Goal: Information Seeking & Learning: Learn about a topic

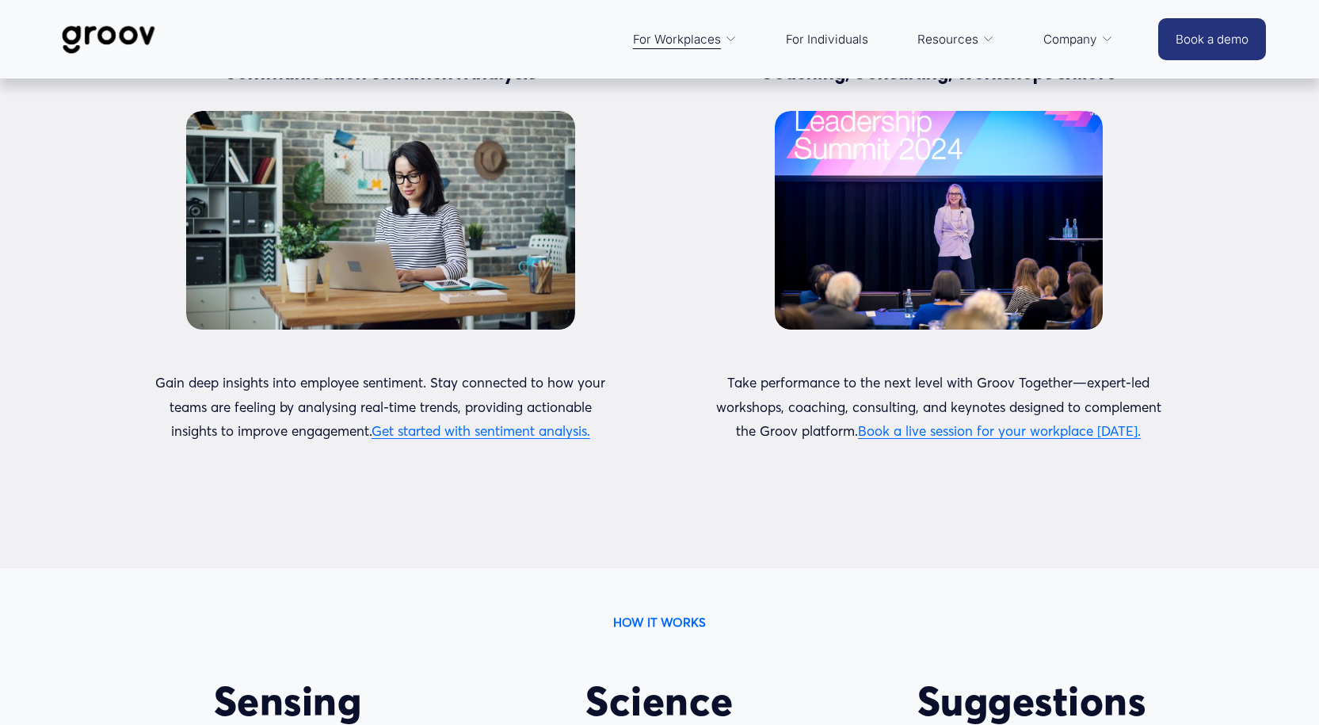
scroll to position [2701, 0]
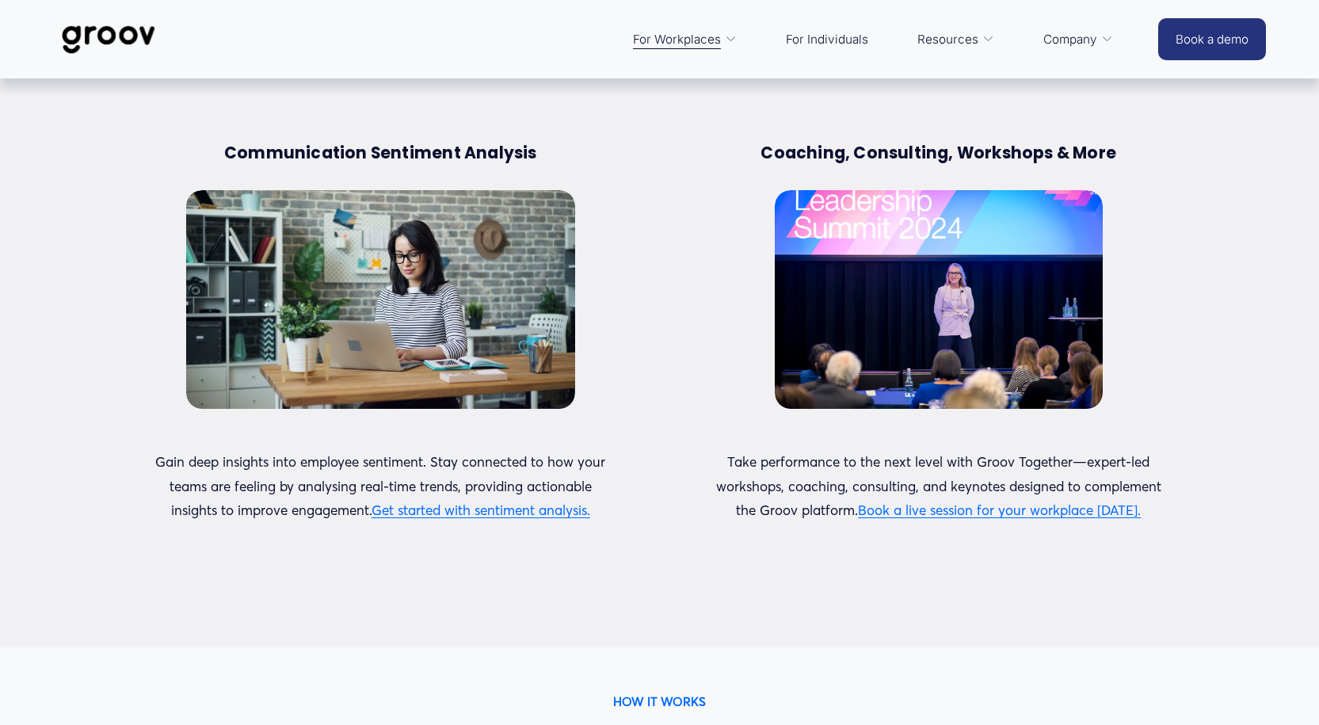
click at [941, 301] on div at bounding box center [939, 299] width 328 height 219
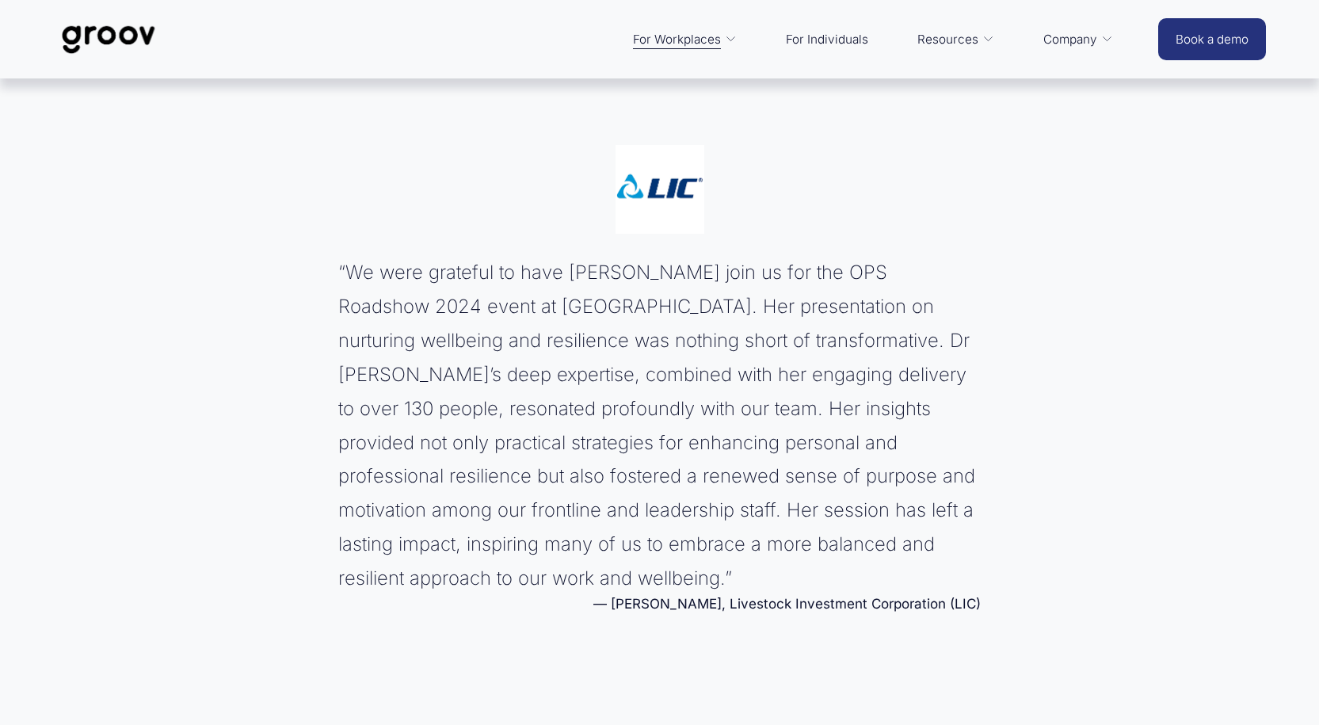
scroll to position [6969, 0]
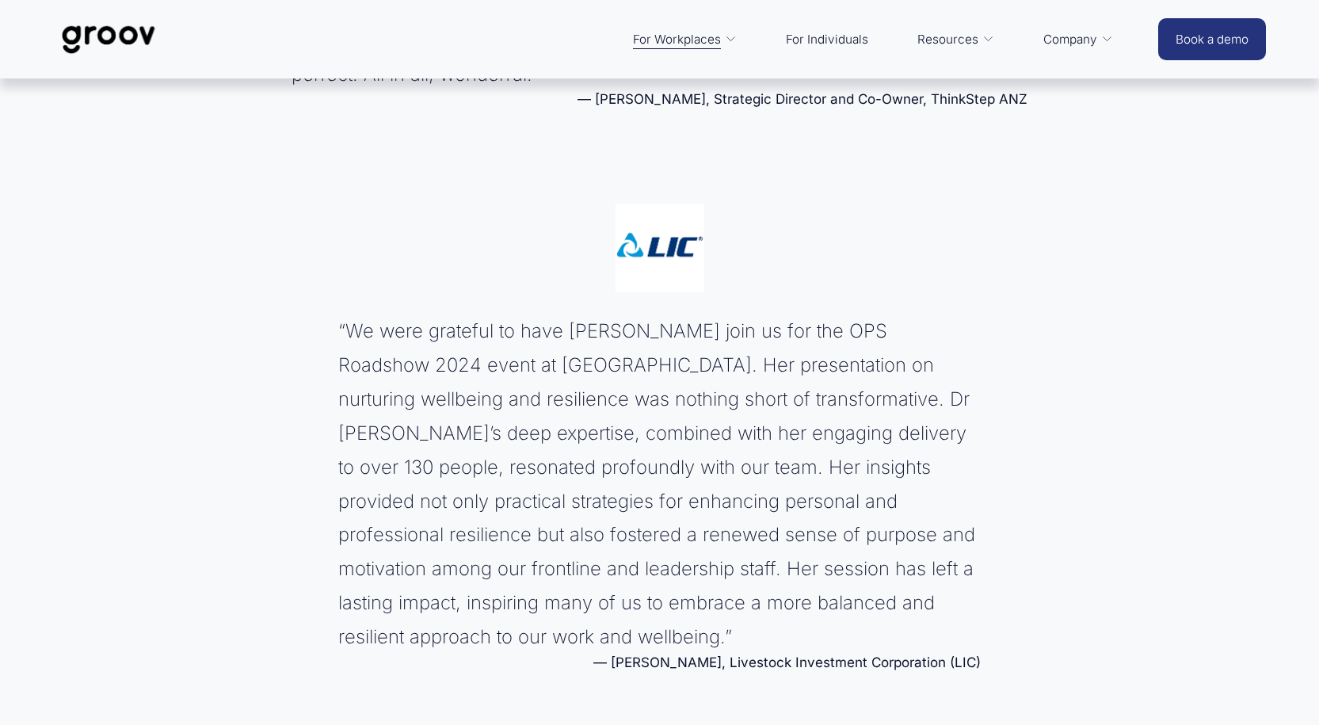
click at [0, 0] on link "Platform Overview" at bounding box center [0, 0] width 0 height 0
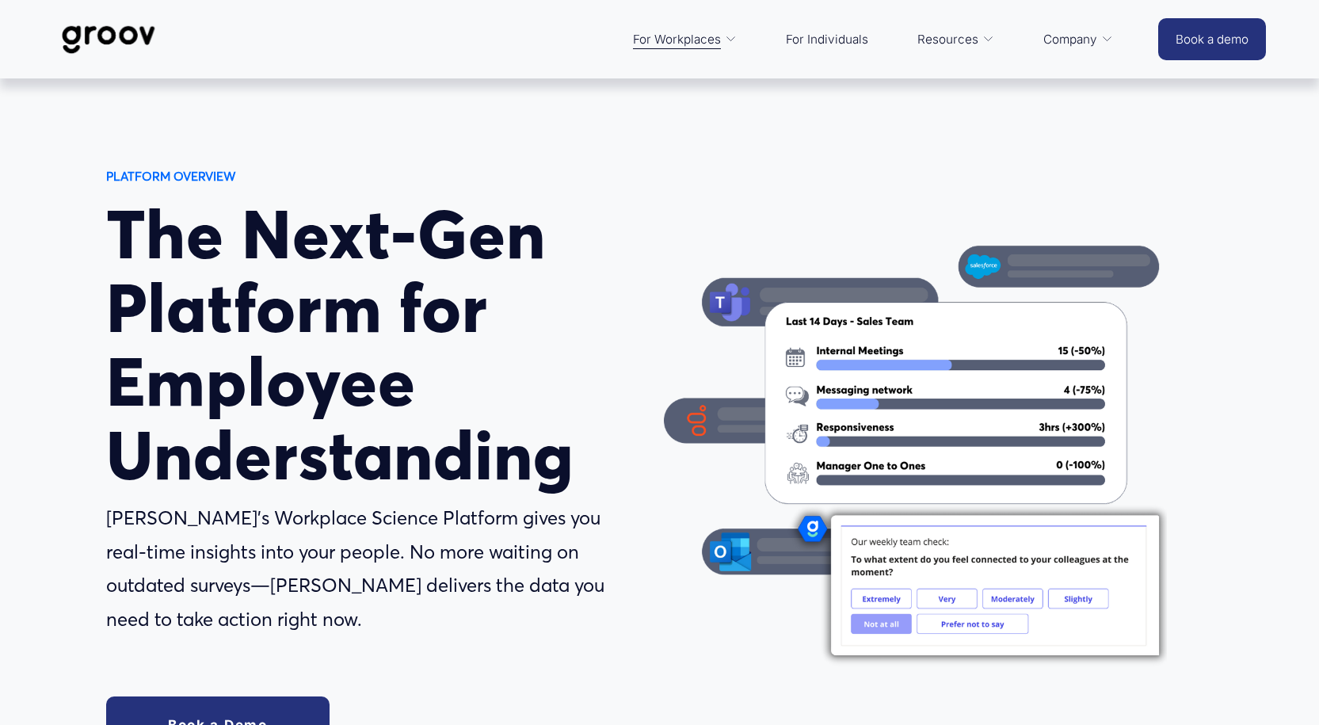
click at [1197, 49] on link "Book a demo" at bounding box center [1213, 39] width 108 height 42
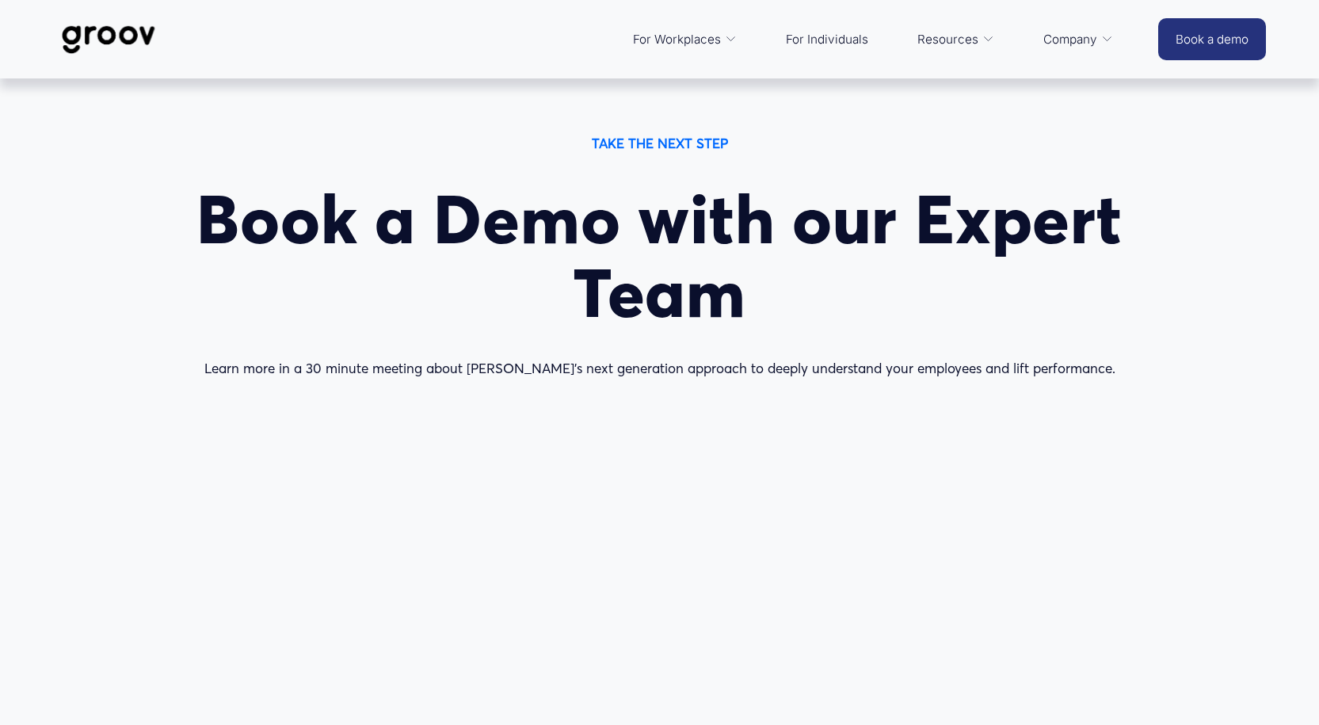
click at [805, 44] on link "For Individuals" at bounding box center [827, 40] width 98 height 38
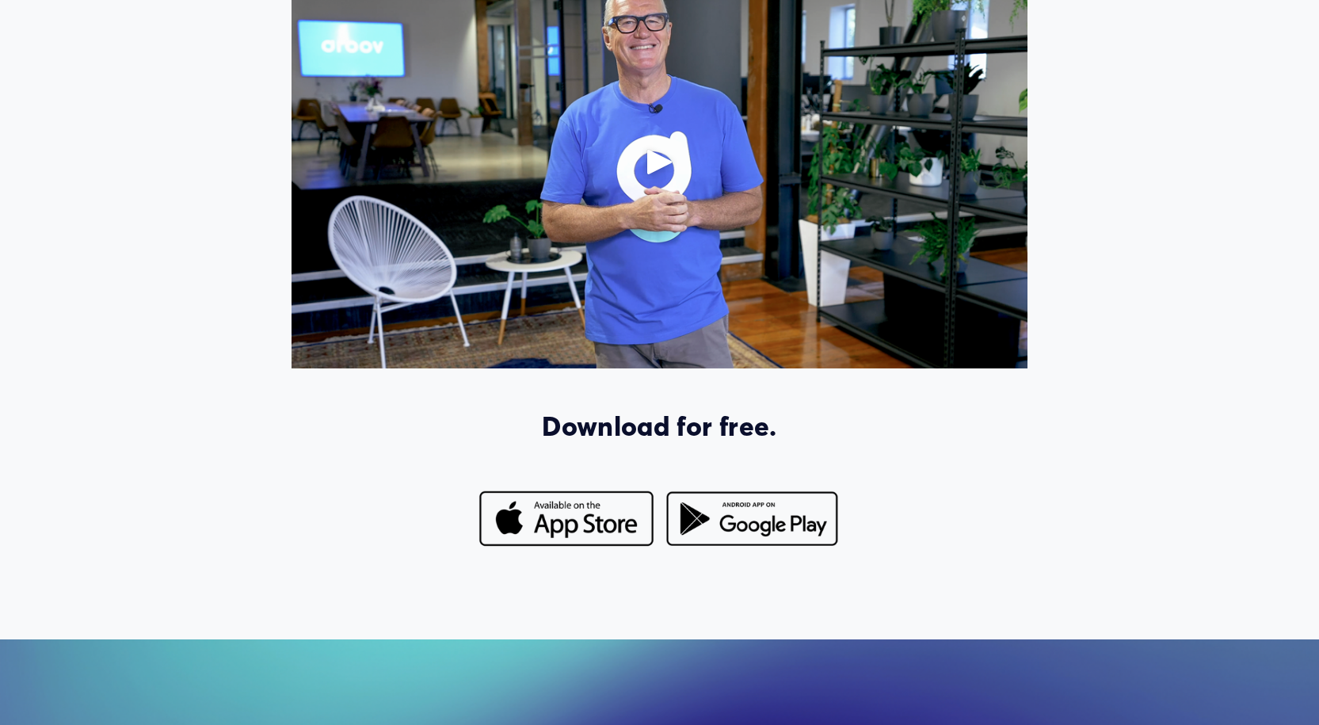
scroll to position [1212, 0]
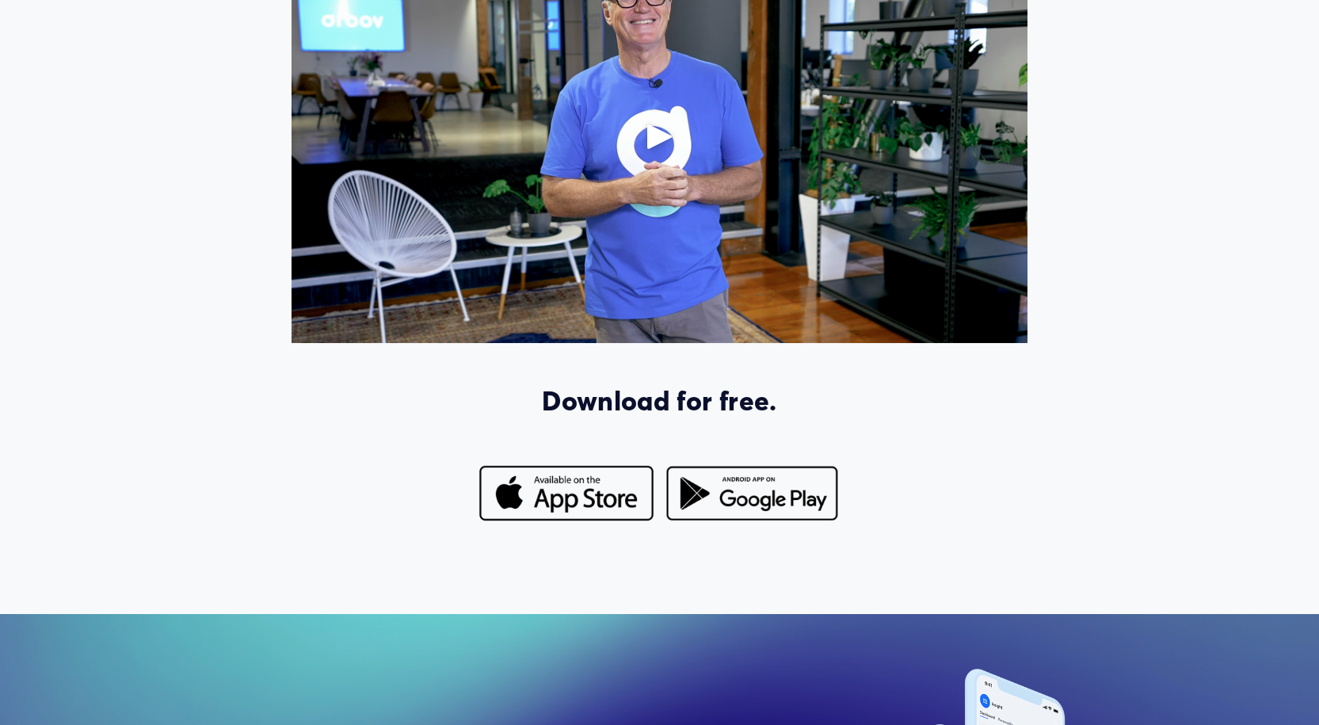
click at [777, 494] on div at bounding box center [753, 494] width 178 height 63
